Goal: Task Accomplishment & Management: Use online tool/utility

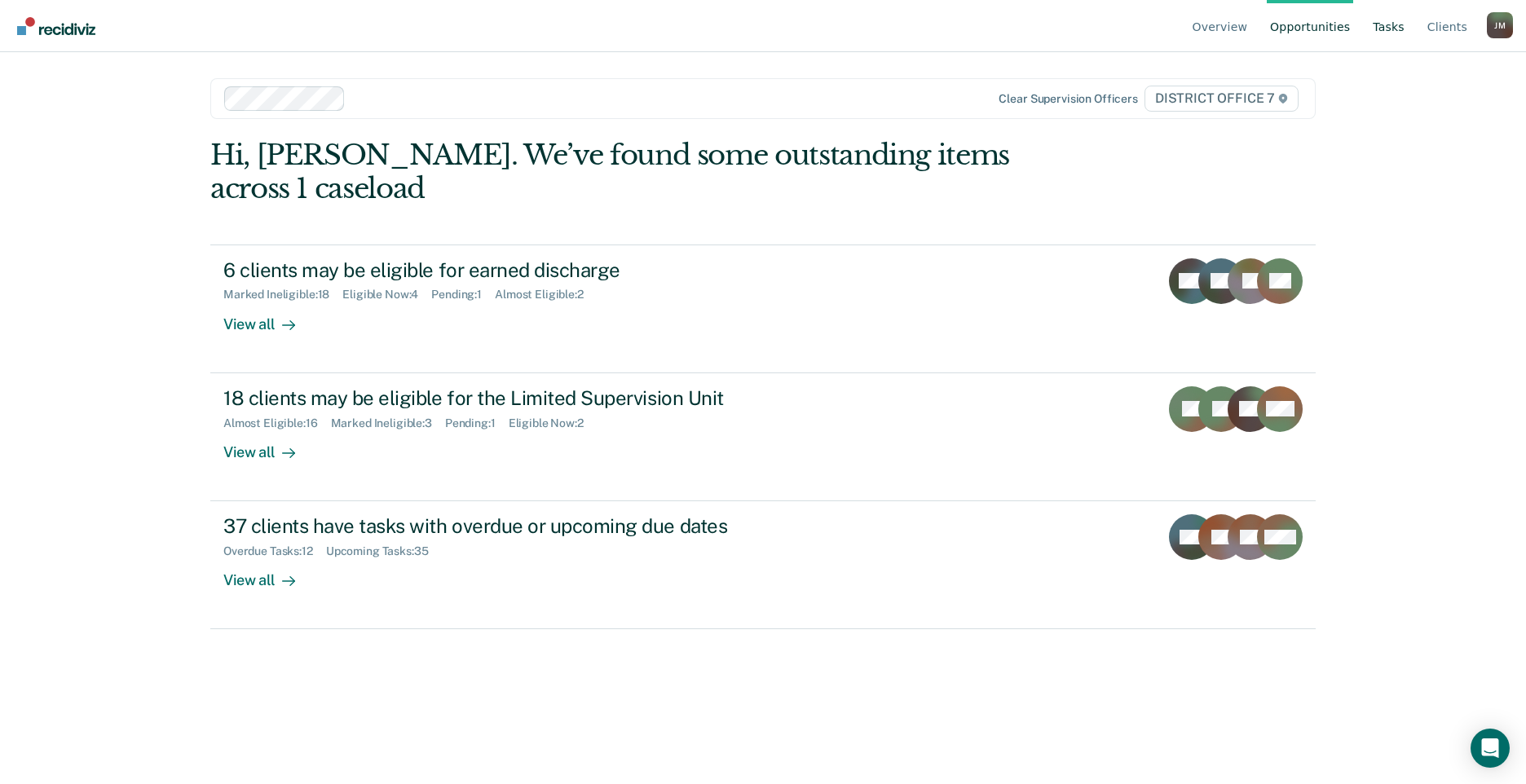
click at [1405, 20] on link "Tasks" at bounding box center [1388, 25] width 38 height 52
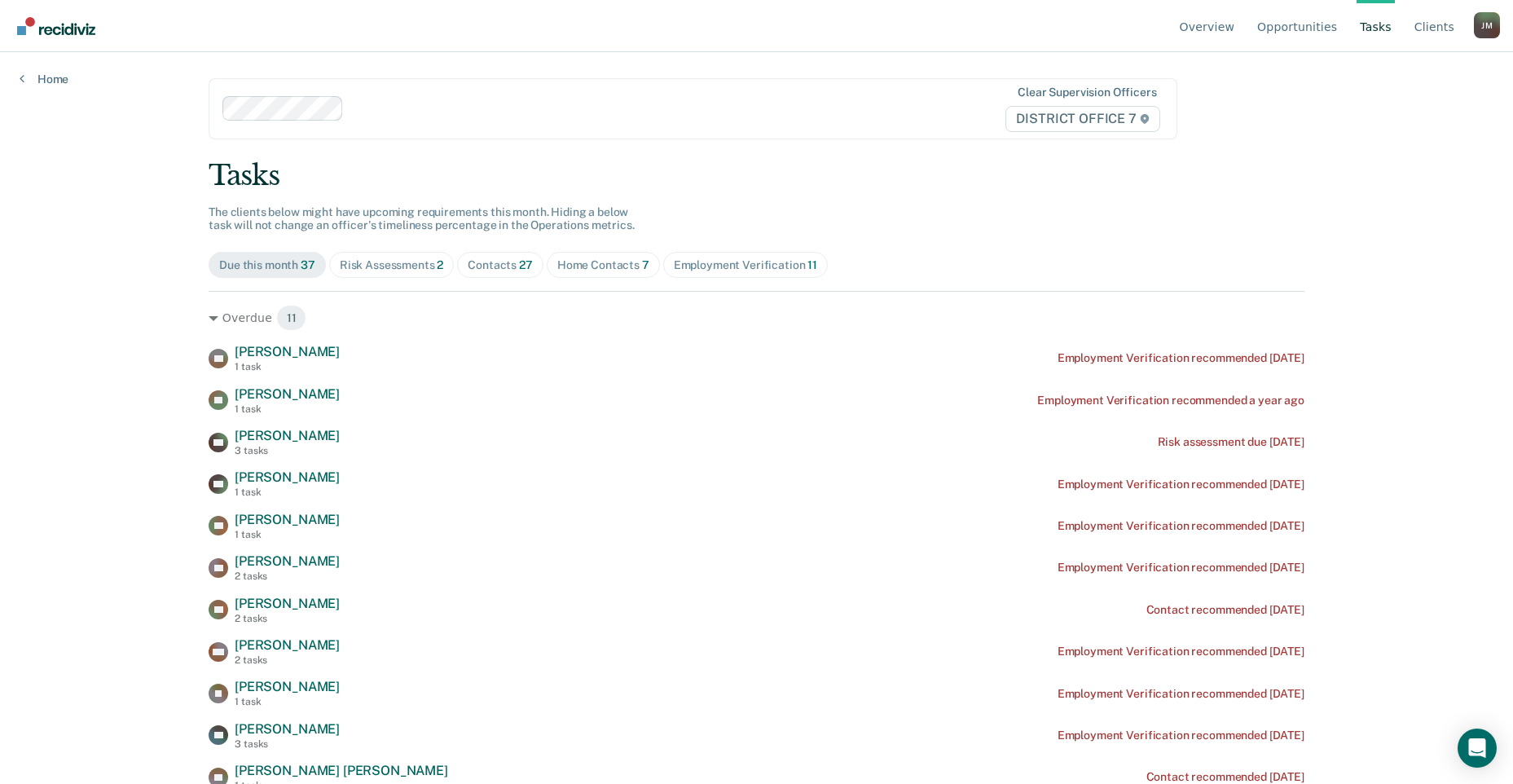
click at [623, 264] on div "Home Contacts 7" at bounding box center [603, 265] width 92 height 14
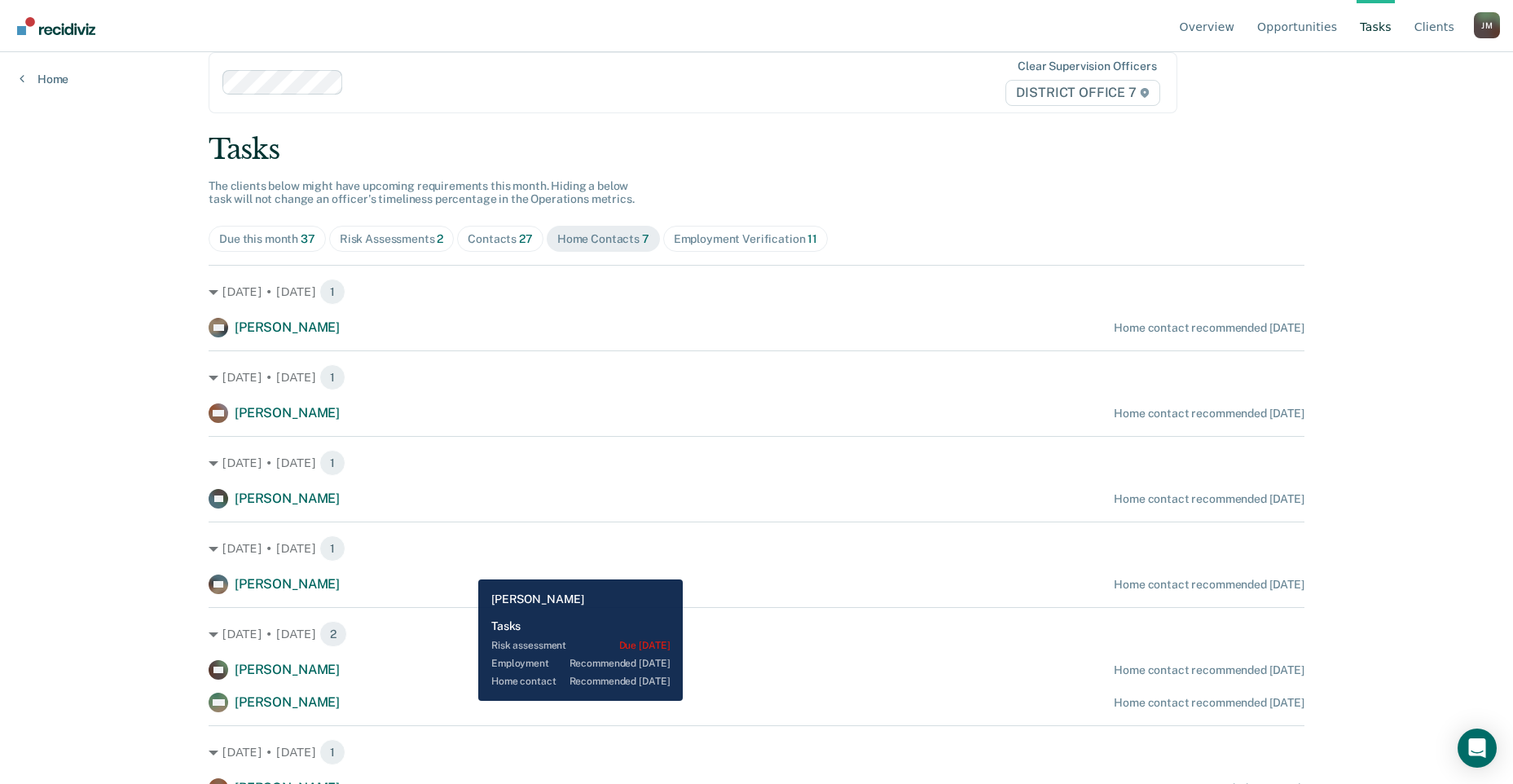
scroll to position [40, 0]
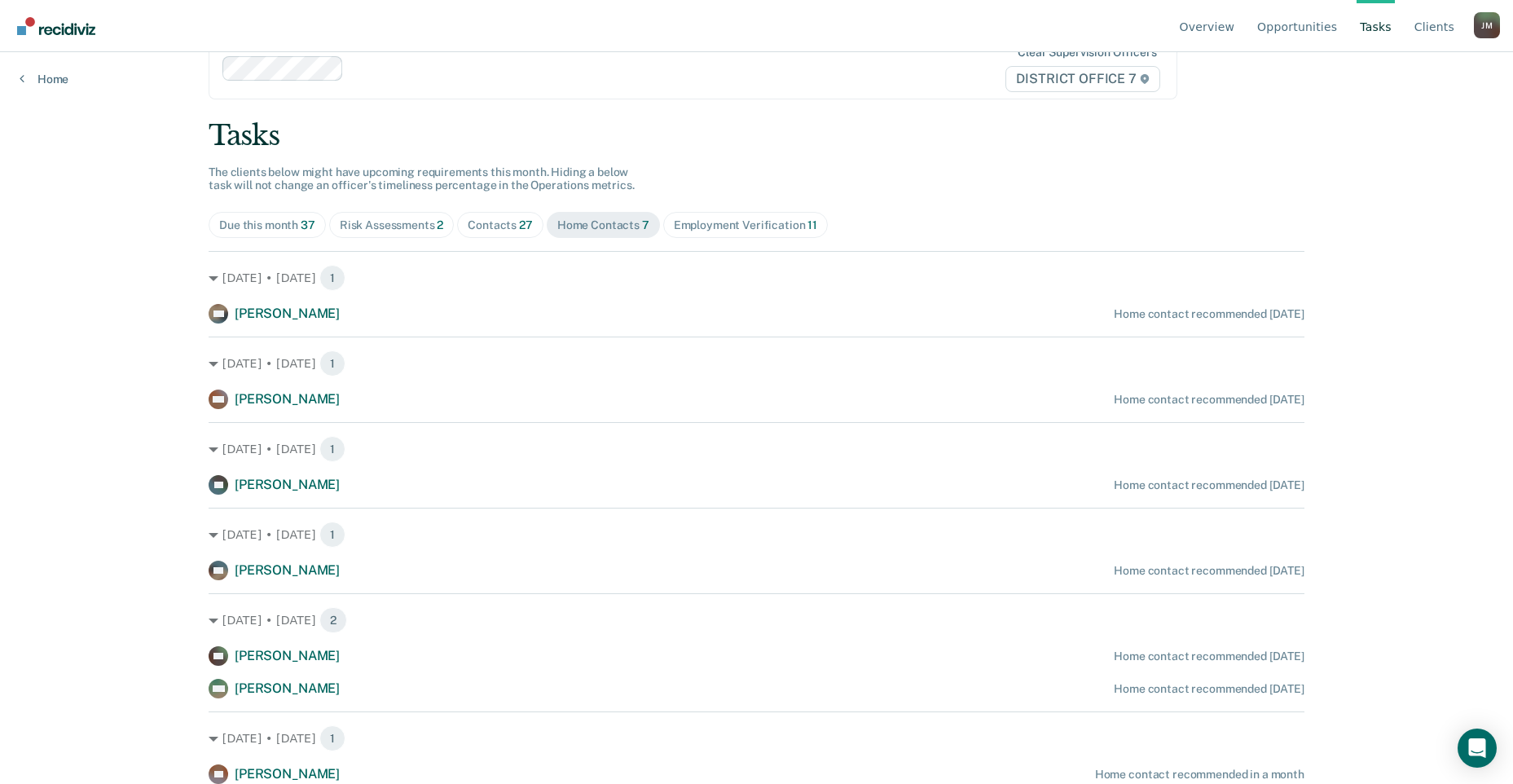
click at [159, 603] on div "Overview Opportunities Tasks Client s [PERSON_NAME] Profile How it works Log Ou…" at bounding box center [756, 352] width 1513 height 784
drag, startPoint x: 1412, startPoint y: 600, endPoint x: 1391, endPoint y: 818, distance: 219.0
click at [503, 228] on div "Contacts 27" at bounding box center [500, 225] width 65 height 14
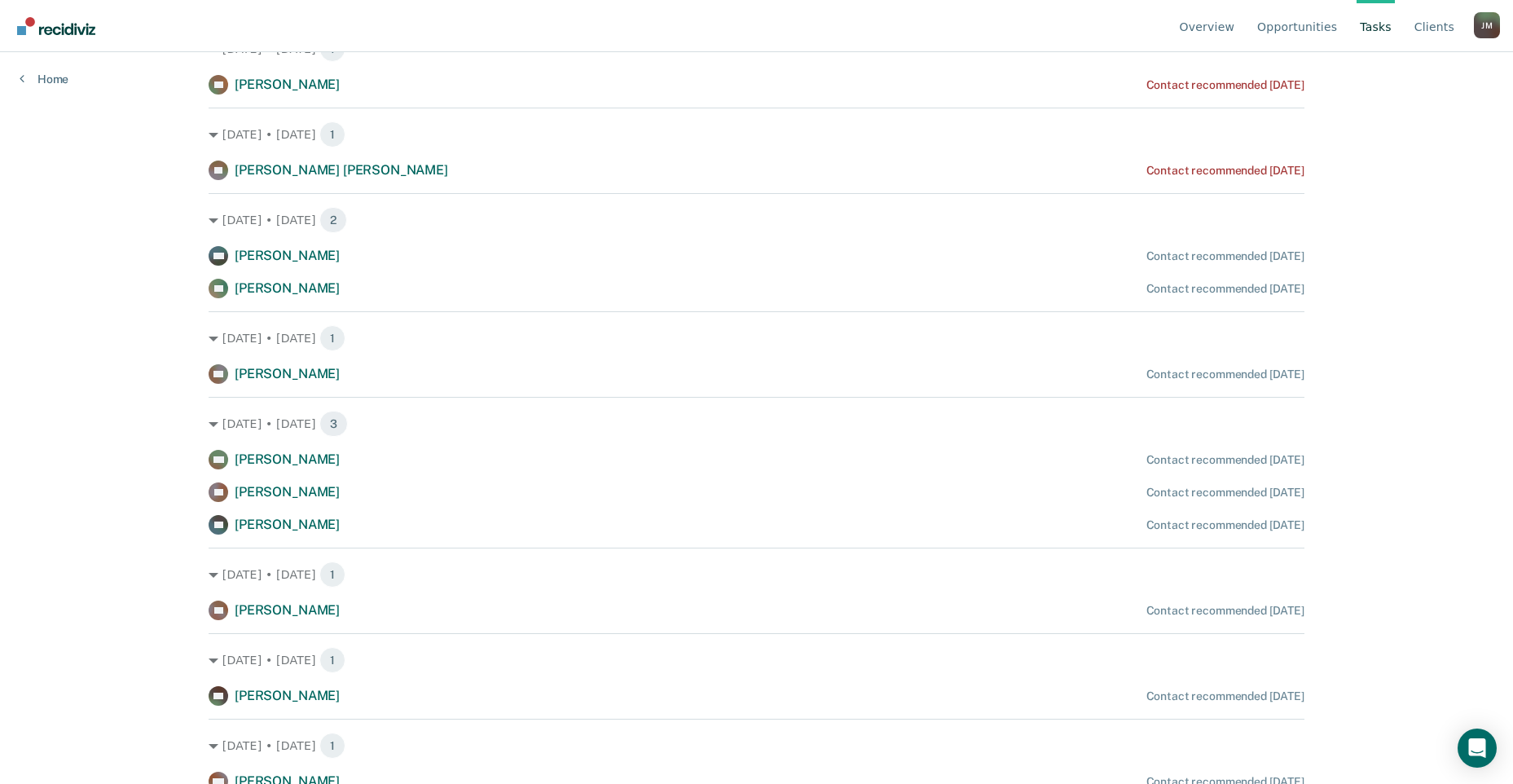
scroll to position [0, 0]
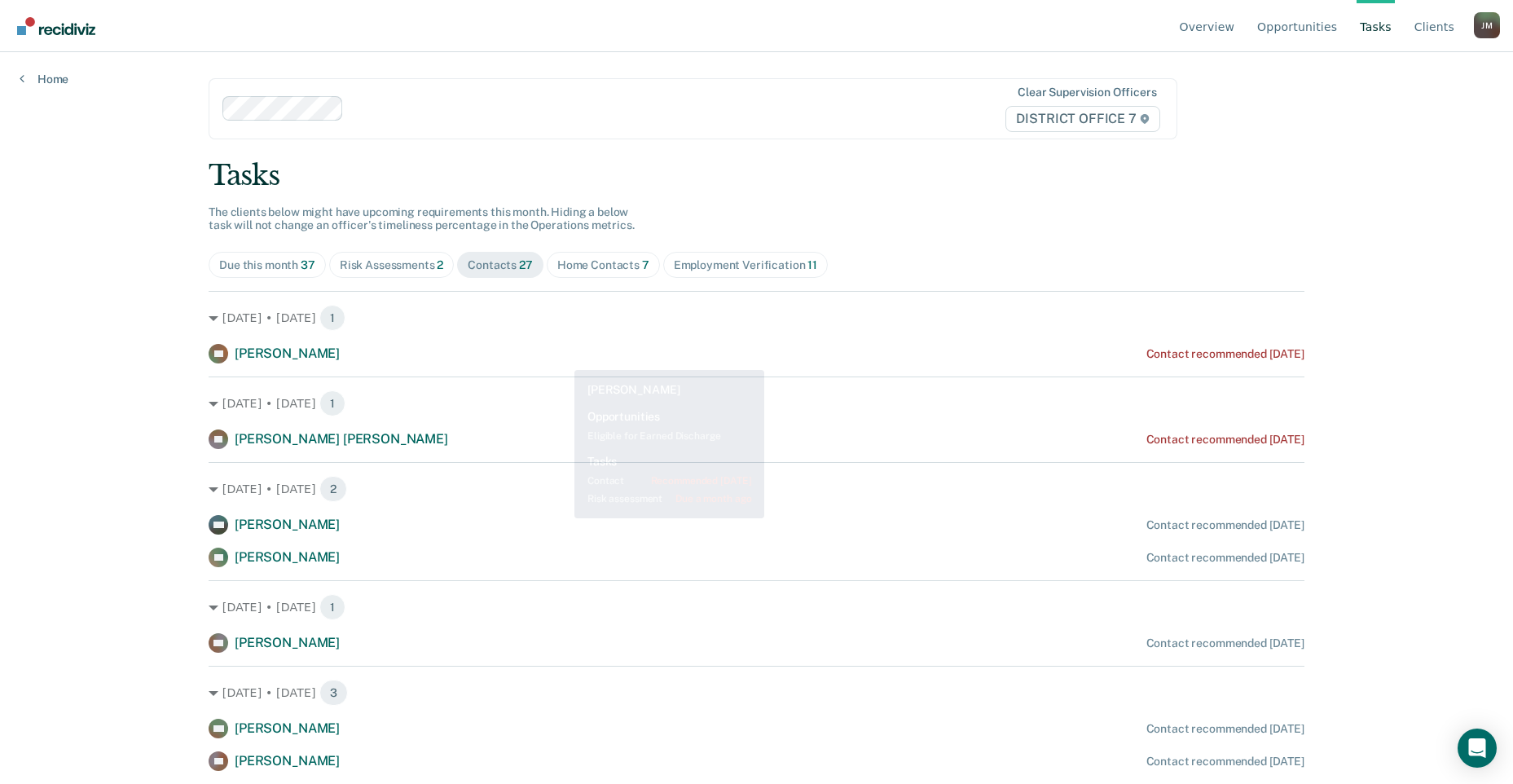
click at [582, 260] on div "Home Contacts 7" at bounding box center [603, 265] width 92 height 14
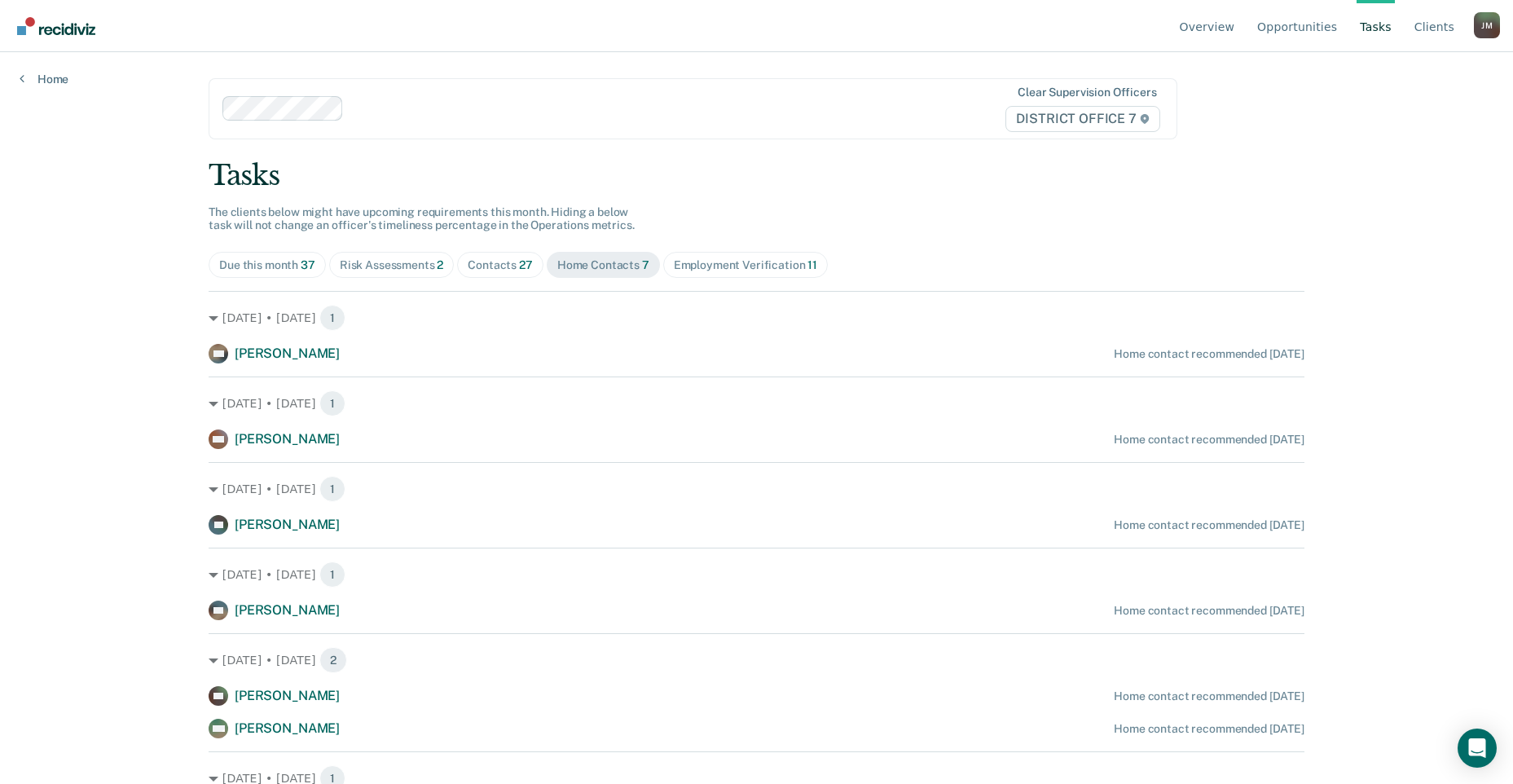
click at [487, 262] on div "Contacts 27" at bounding box center [500, 265] width 65 height 14
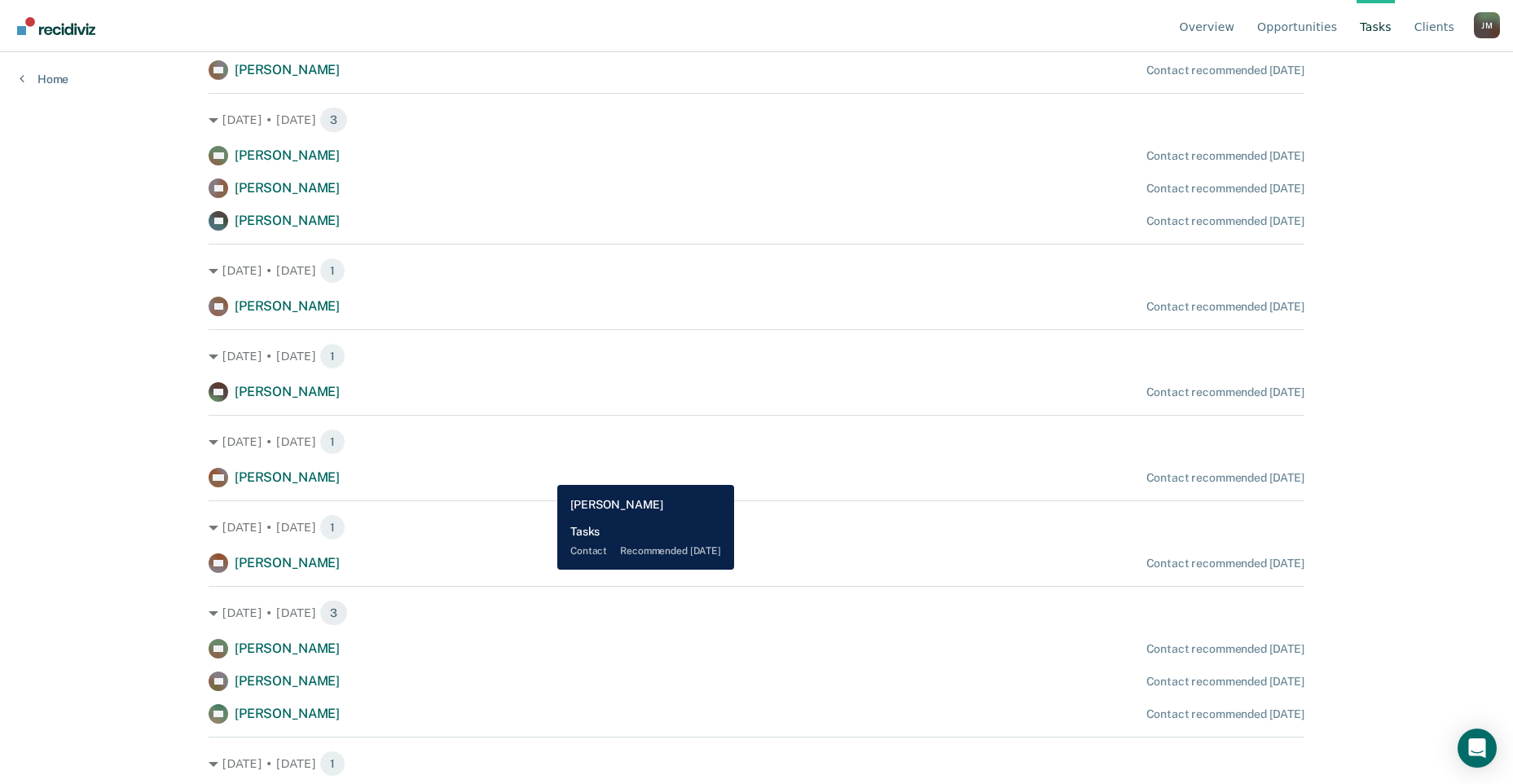
scroll to position [652, 0]
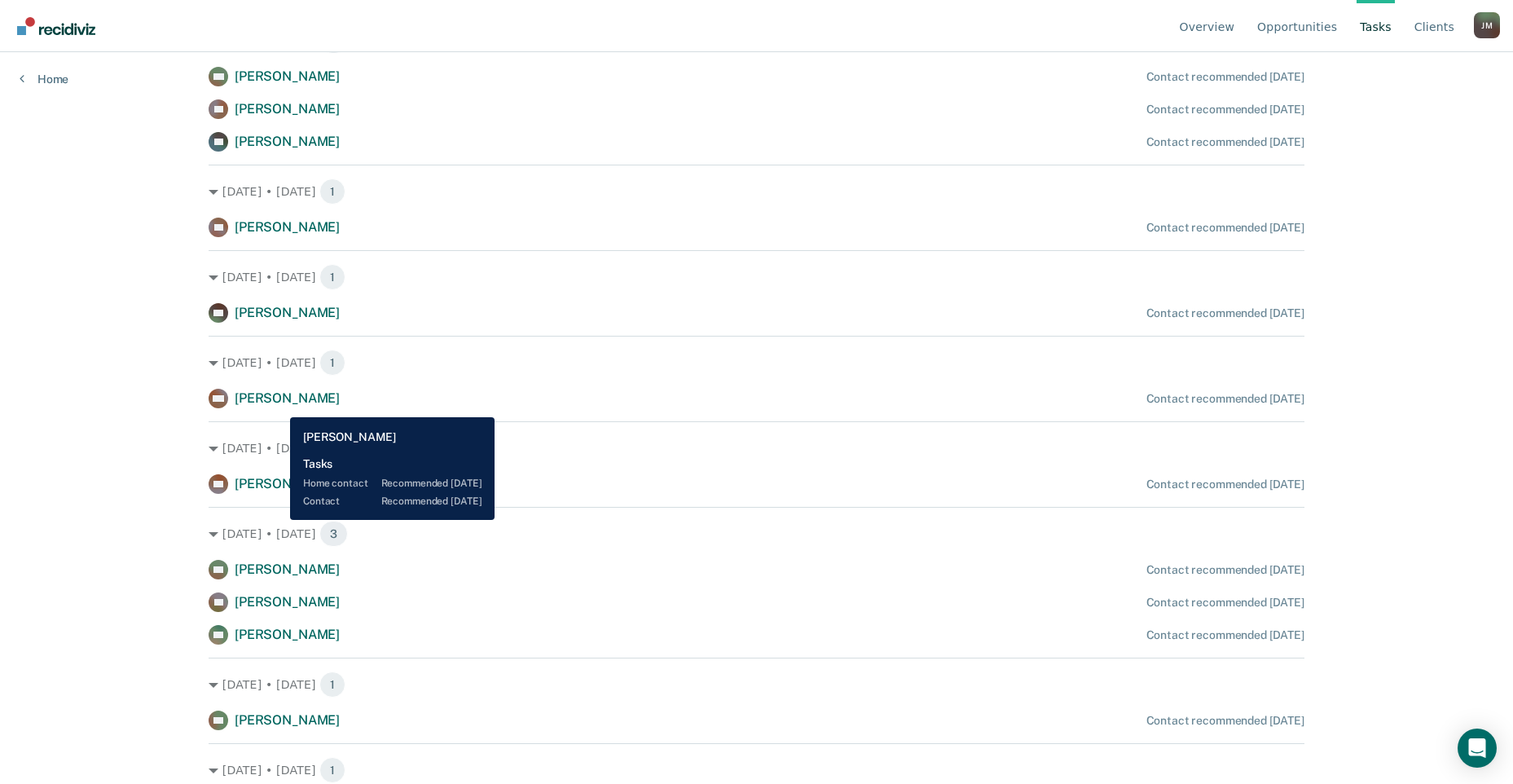
click at [278, 405] on span "[PERSON_NAME]" at bounding box center [288, 397] width 105 height 15
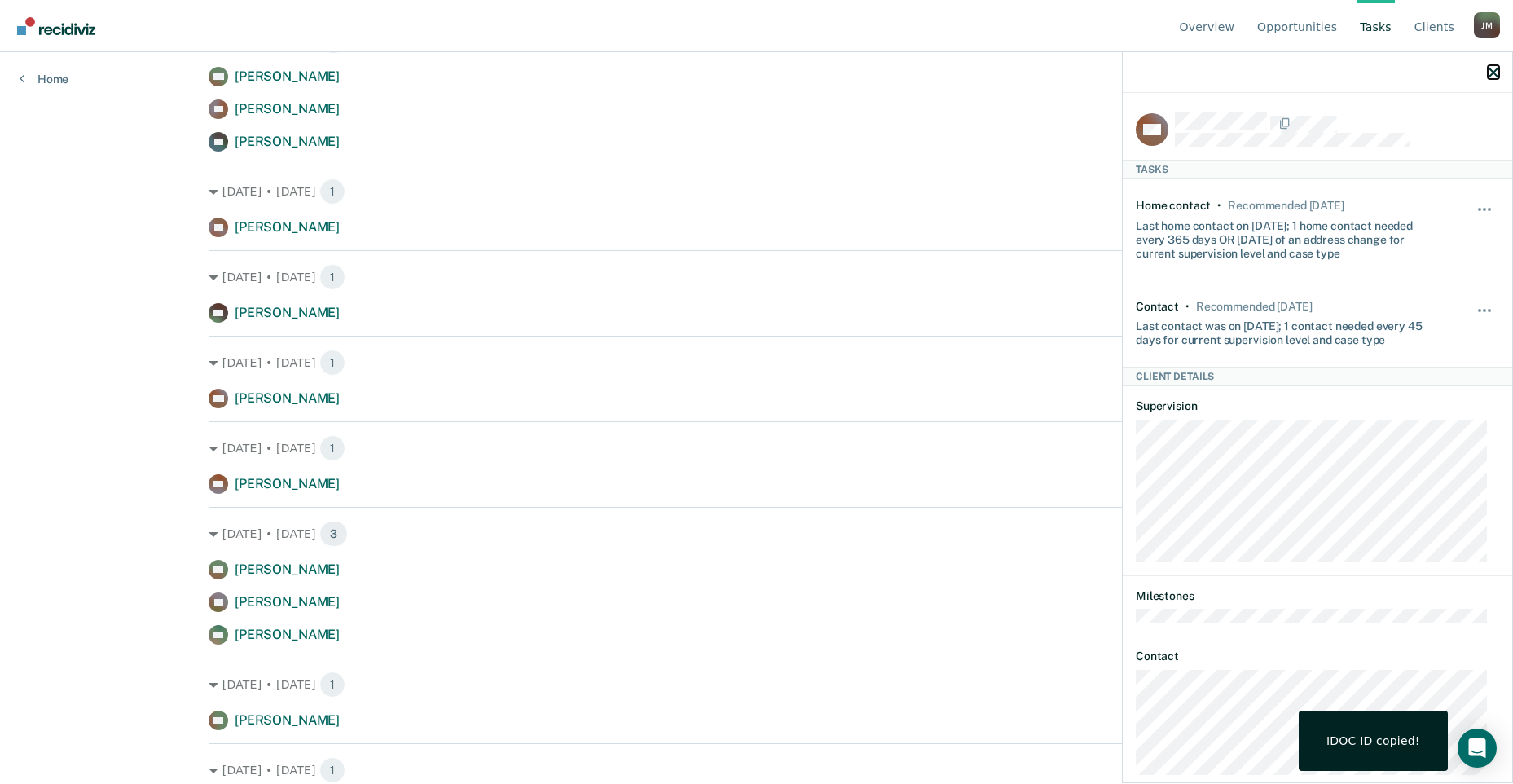
click at [1498, 74] on icon "button" at bounding box center [1494, 73] width 12 height 12
